Goal: Contribute content: Add original content to the website for others to see

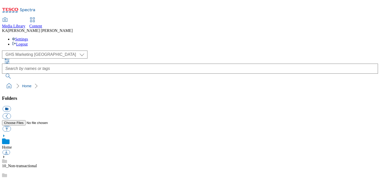
scroll to position [66, 0]
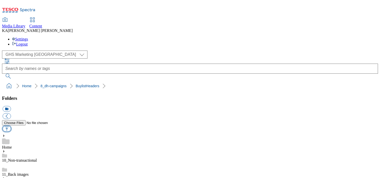
click at [11, 126] on button "button" at bounding box center [7, 129] width 8 height 6
type input "C:\fakepath\1757591411118-RedBull_UK5699_PEACH SF 4pack_Buylist Header_1184x333…"
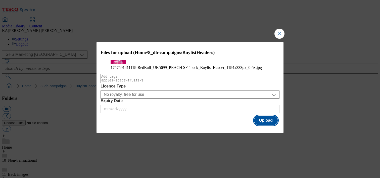
click at [265, 125] on button "Upload" at bounding box center [266, 121] width 24 height 10
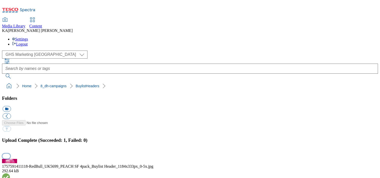
click at [10, 153] on button "button" at bounding box center [7, 155] width 8 height 5
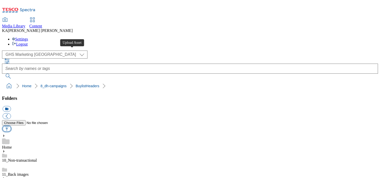
click at [11, 126] on button "button" at bounding box center [7, 129] width 8 height 6
type input "C:\fakepath\1757584327913-RedBull_UK3677_ED 12 pack_TESCO_Buylist Header_1184x3…"
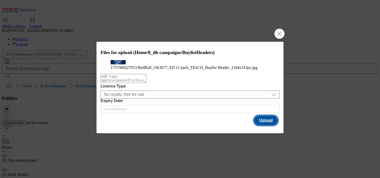
click at [266, 125] on button "Upload" at bounding box center [266, 121] width 24 height 10
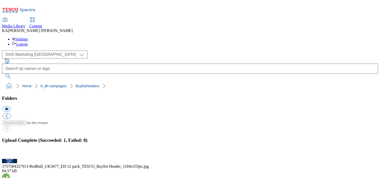
click at [10, 153] on button "button" at bounding box center [7, 155] width 8 height 5
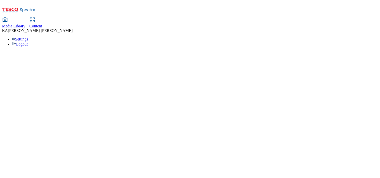
select select "ghs-uk"
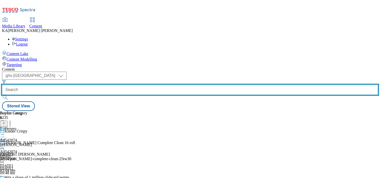
click at [117, 85] on input "text" at bounding box center [190, 90] width 376 height 10
paste input "redbull-sf12pk-25tw29"
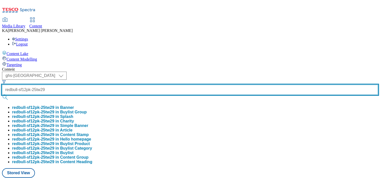
type input "redbull-sf12pk-25tw29"
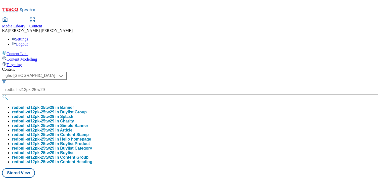
click at [87, 110] on button "redbull-sf12pk-25tw29 in Buylist Group" at bounding box center [49, 112] width 75 height 5
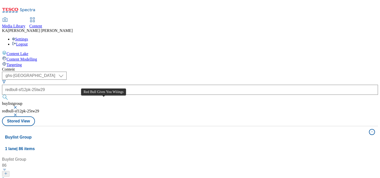
click at [55, 177] on div "Red Bull Gives You Wiiings" at bounding box center [31, 180] width 48 height 6
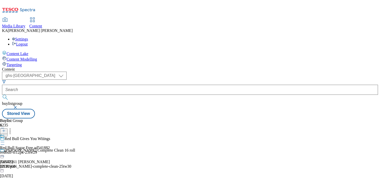
click at [5, 139] on icon at bounding box center [2, 141] width 5 height 5
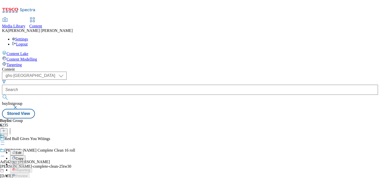
click at [21, 151] on span "Edit" at bounding box center [19, 153] width 6 height 4
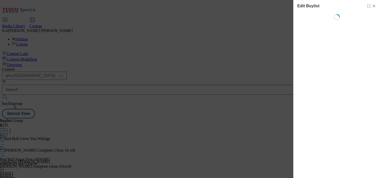
select select "evergreen"
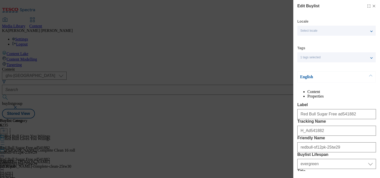
click at [372, 6] on icon "Modal" at bounding box center [374, 6] width 4 height 4
select select "evergreen"
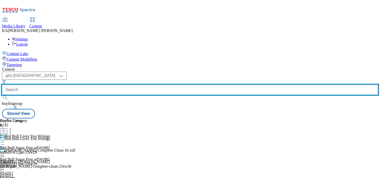
click at [116, 85] on input "text" at bounding box center [190, 90] width 376 height 10
paste input "https://digitalcontent.api.tesco.com/v2/media/ghs-mktg/7ab2137e-8419-451a-b8ff-…"
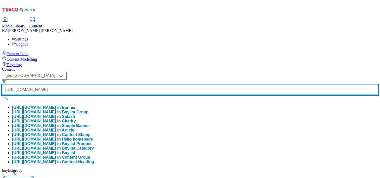
scroll to position [0, 244]
type input "https://digitalcontent.api.tesco.com/v2/media/ghs-mktg/7ab2137e-8419-451a-b8ff-…"
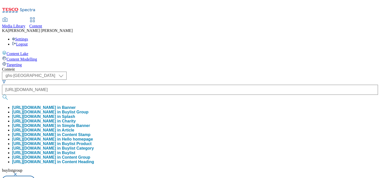
scroll to position [0, 0]
click at [18, 173] on button "button" at bounding box center [15, 174] width 5 height 3
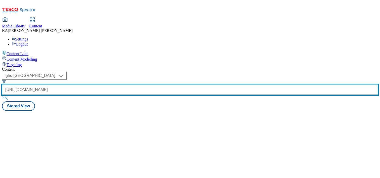
click at [129, 85] on input "https://digitalcontent.api.tesco.com/v2/media/ghs-mktg/7ab2137e-8419-451a-b8ff-…" at bounding box center [190, 90] width 376 height 10
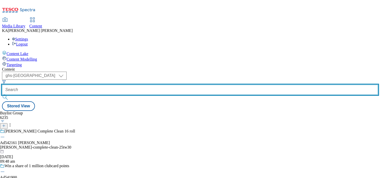
paste input "https://digitalcontent.api.tesco.com/v2/media/ghs-mktg/7ab2137e-8419-451a-b8ff-…"
type input "https://digitalcontent.api.tesco.com/v2/media/ghs-mktg/7ab2137e-8419-451a-b8ff-…"
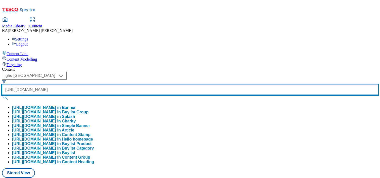
click at [122, 85] on input "https://digitalcontent.api.tesco.com/v2/media/ghs-mktg/7ab2137e-8419-451a-b8ff-…" at bounding box center [190, 90] width 376 height 10
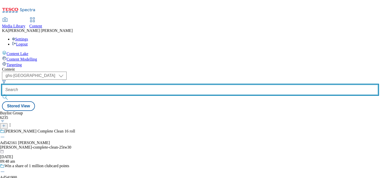
paste input "redbull-sf12pk-25tw29"
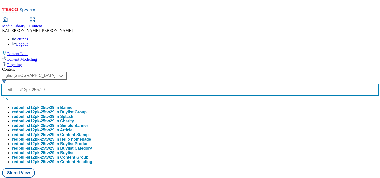
scroll to position [57, 0]
type input "redbull-sf12pk-25tw29"
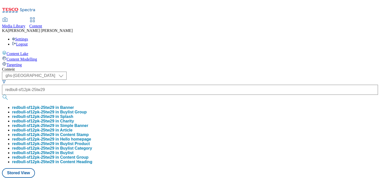
click at [92, 146] on button "redbull-sf12pk-25tw29 in Buylist Category" at bounding box center [52, 148] width 80 height 5
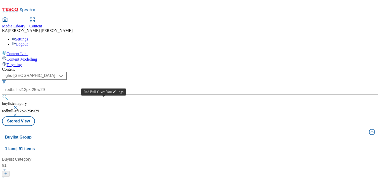
click at [55, 177] on div "Red Bull Gives You Wiiings" at bounding box center [31, 180] width 48 height 6
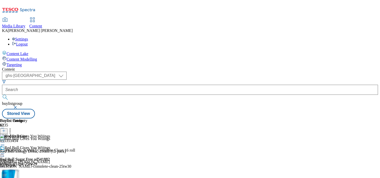
click at [5, 151] on icon at bounding box center [2, 153] width 5 height 5
click at [21, 162] on span "Edit" at bounding box center [19, 164] width 6 height 4
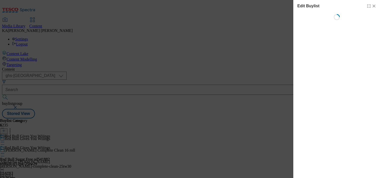
select select "evergreen"
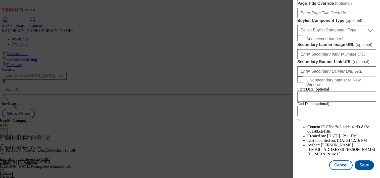
scroll to position [436, 0]
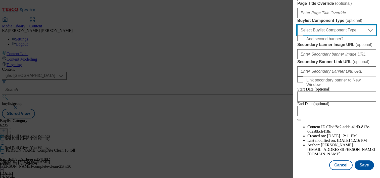
click at [317, 35] on select "Select Buylist Component Type Banner Competition Header Meal" at bounding box center [336, 30] width 79 height 10
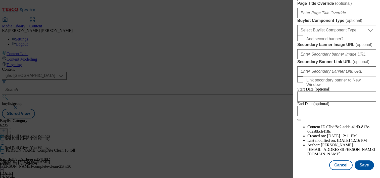
select select "Banner"
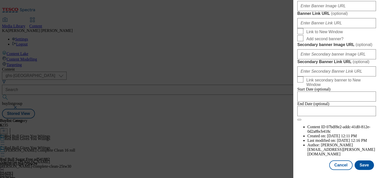
scroll to position [462, 0]
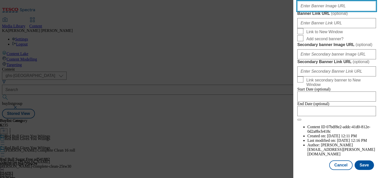
click at [311, 11] on input "Banner Image URL ( optional )" at bounding box center [336, 6] width 79 height 10
paste input "https://digitalcontent.api.tesco.com/v2/media/ghs-mktg/7ab2137e-8419-451a-b8ff-…"
type input "https://digitalcontent.api.tesco.com/v2/media/ghs-mktg/7ab2137e-8419-451a-b8ff-…"
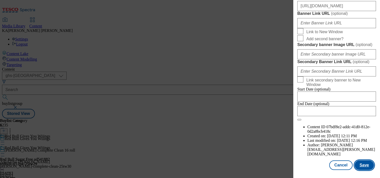
click at [364, 165] on button "Save" at bounding box center [363, 165] width 19 height 10
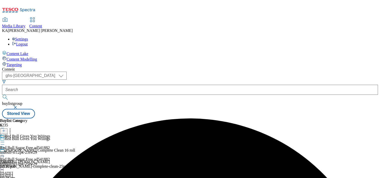
click at [5, 151] on icon at bounding box center [2, 153] width 5 height 5
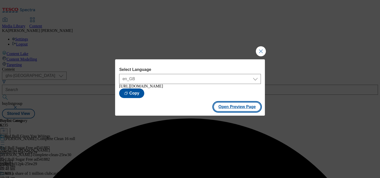
click at [217, 107] on button "Open Preview Page" at bounding box center [236, 107] width 47 height 10
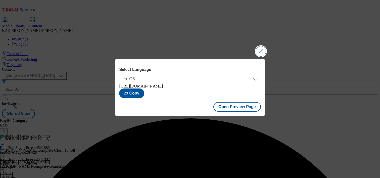
click at [259, 51] on button "Close Modal" at bounding box center [261, 51] width 10 height 10
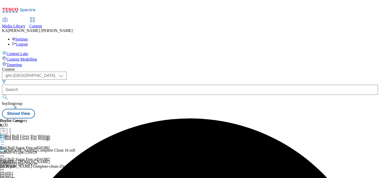
click at [5, 151] on icon at bounding box center [2, 153] width 5 height 5
